Goal: Navigation & Orientation: Go to known website

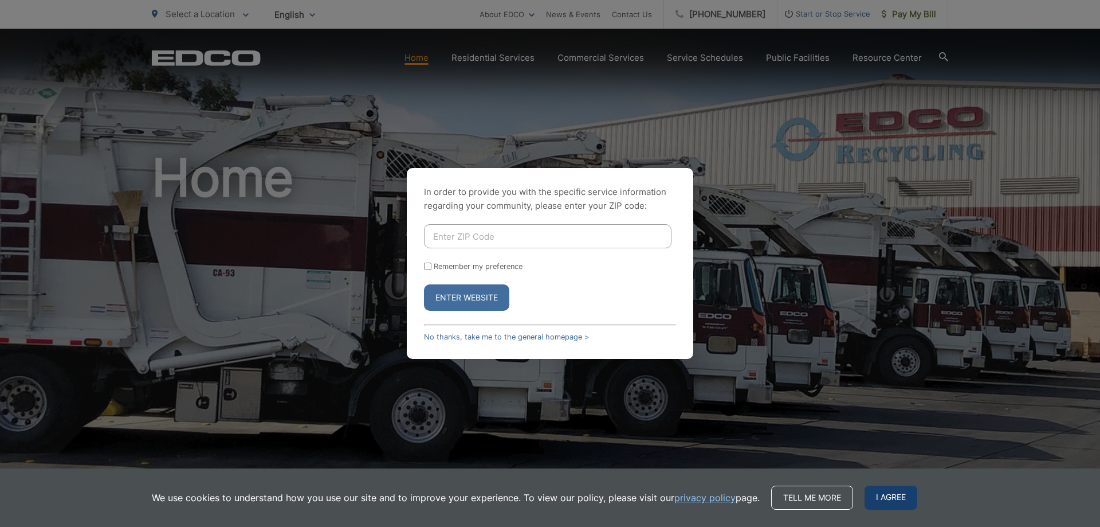
click at [898, 498] on span "I agree" at bounding box center [891, 497] width 53 height 24
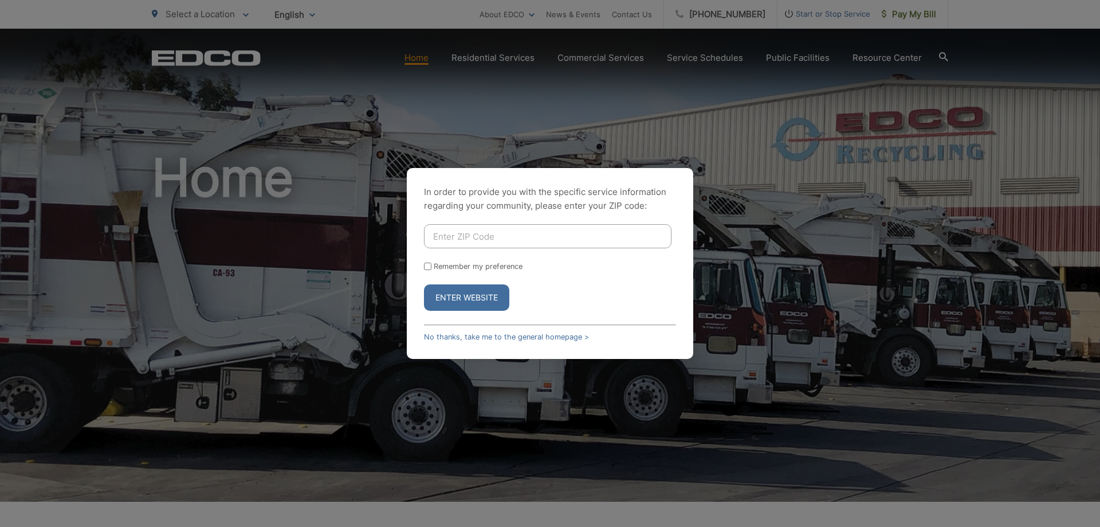
click at [206, 53] on div "In order to provide you with the specific service information regarding your co…" at bounding box center [550, 263] width 1100 height 527
click at [823, 178] on div "In order to provide you with the specific service information regarding your co…" at bounding box center [550, 263] width 1100 height 527
